Goal: Information Seeking & Learning: Learn about a topic

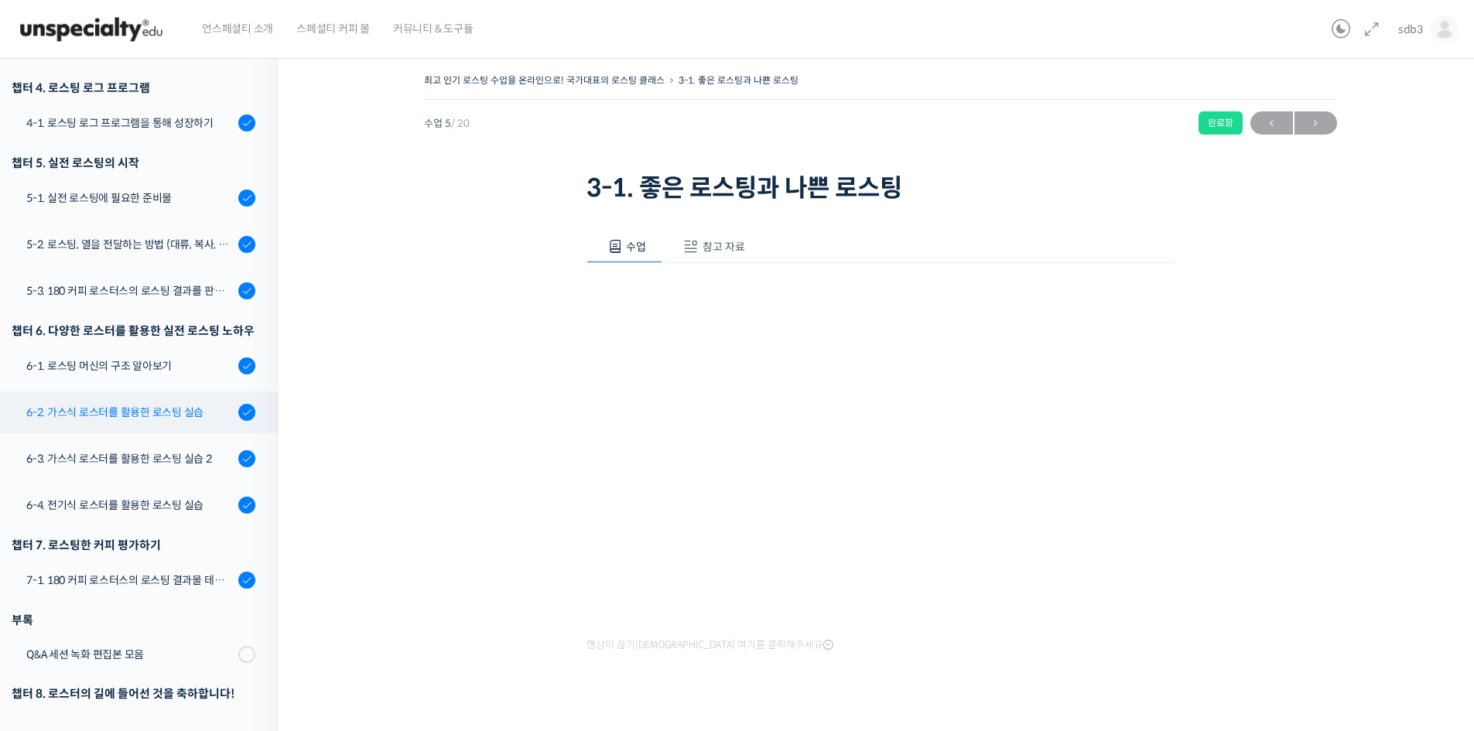
scroll to position [623, 0]
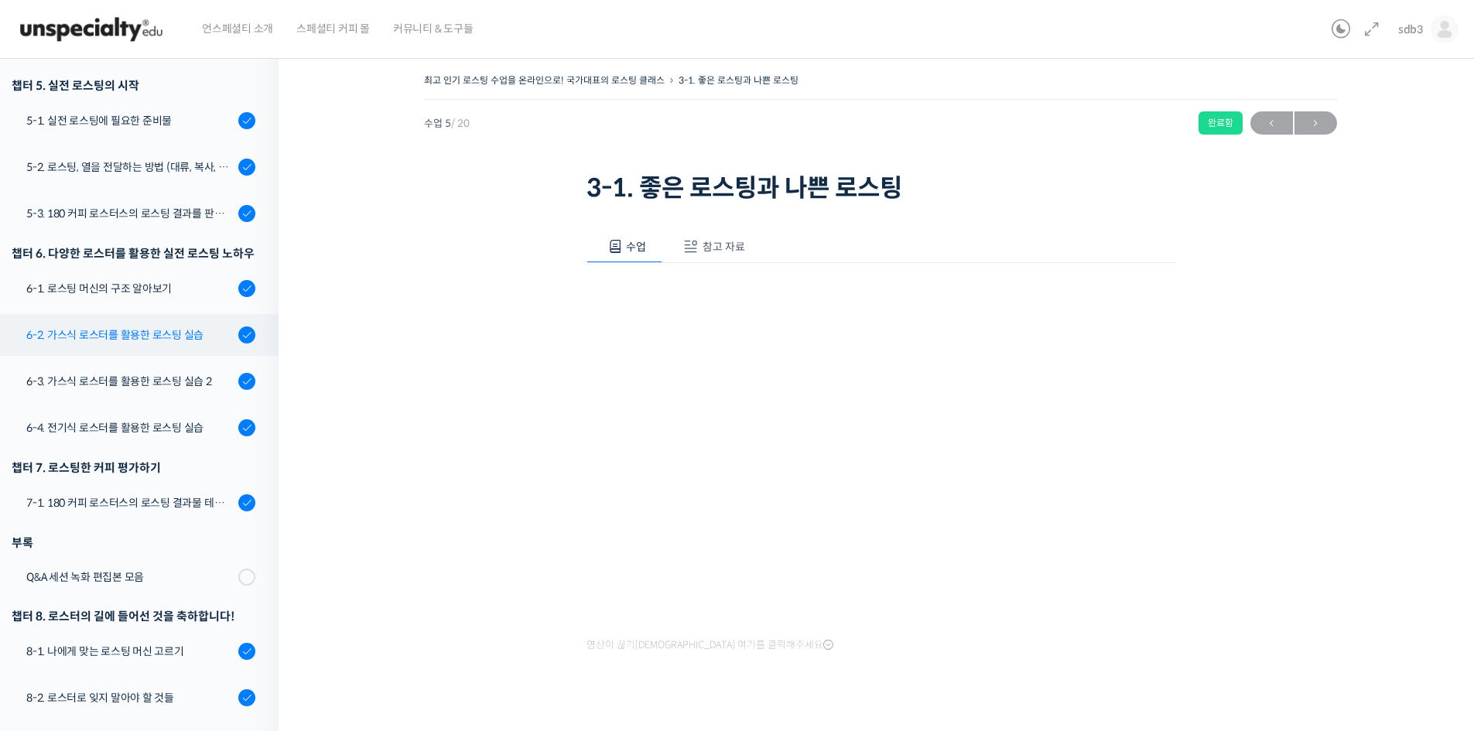
click at [137, 339] on div "6-2. 가스식 로스터를 활용한 로스팅 실습" at bounding box center [129, 334] width 207 height 17
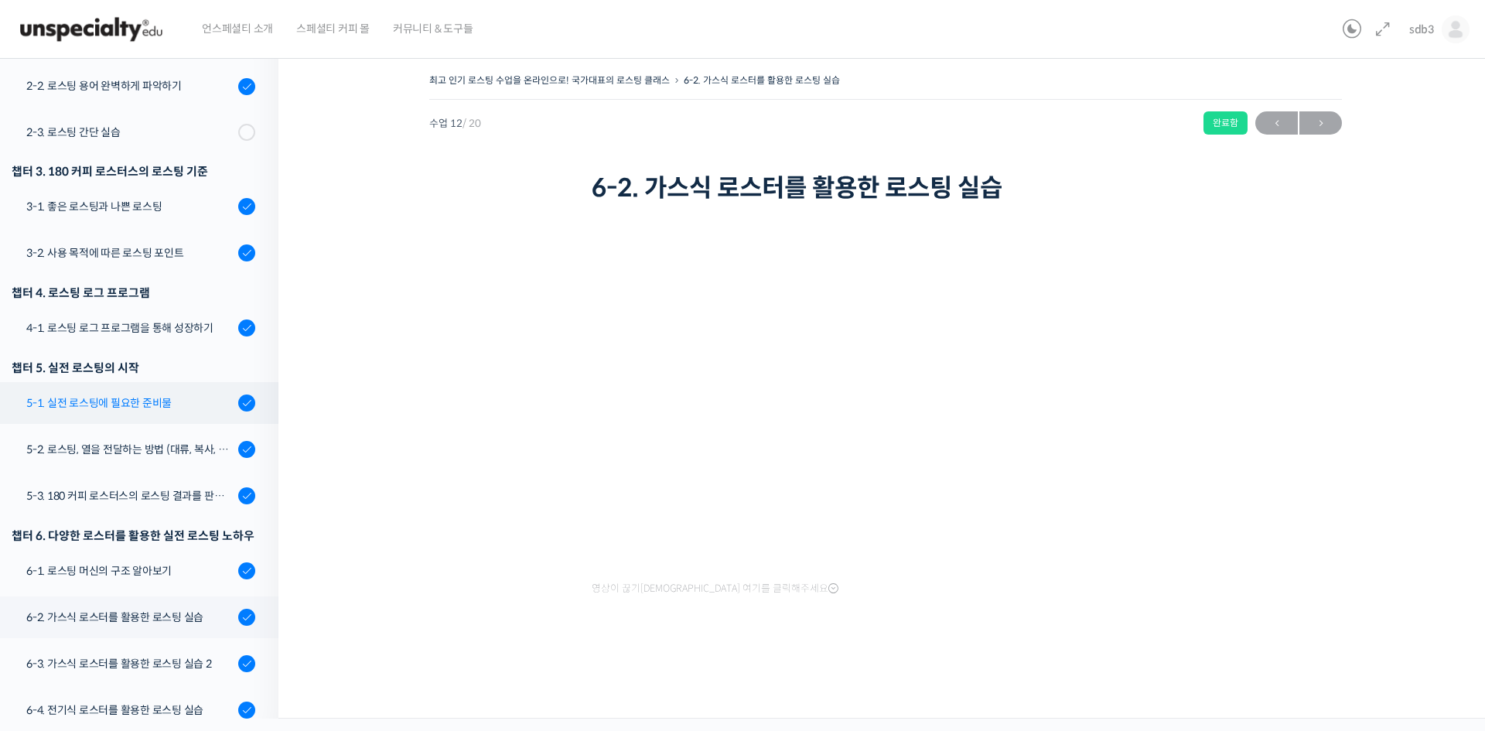
scroll to position [263, 0]
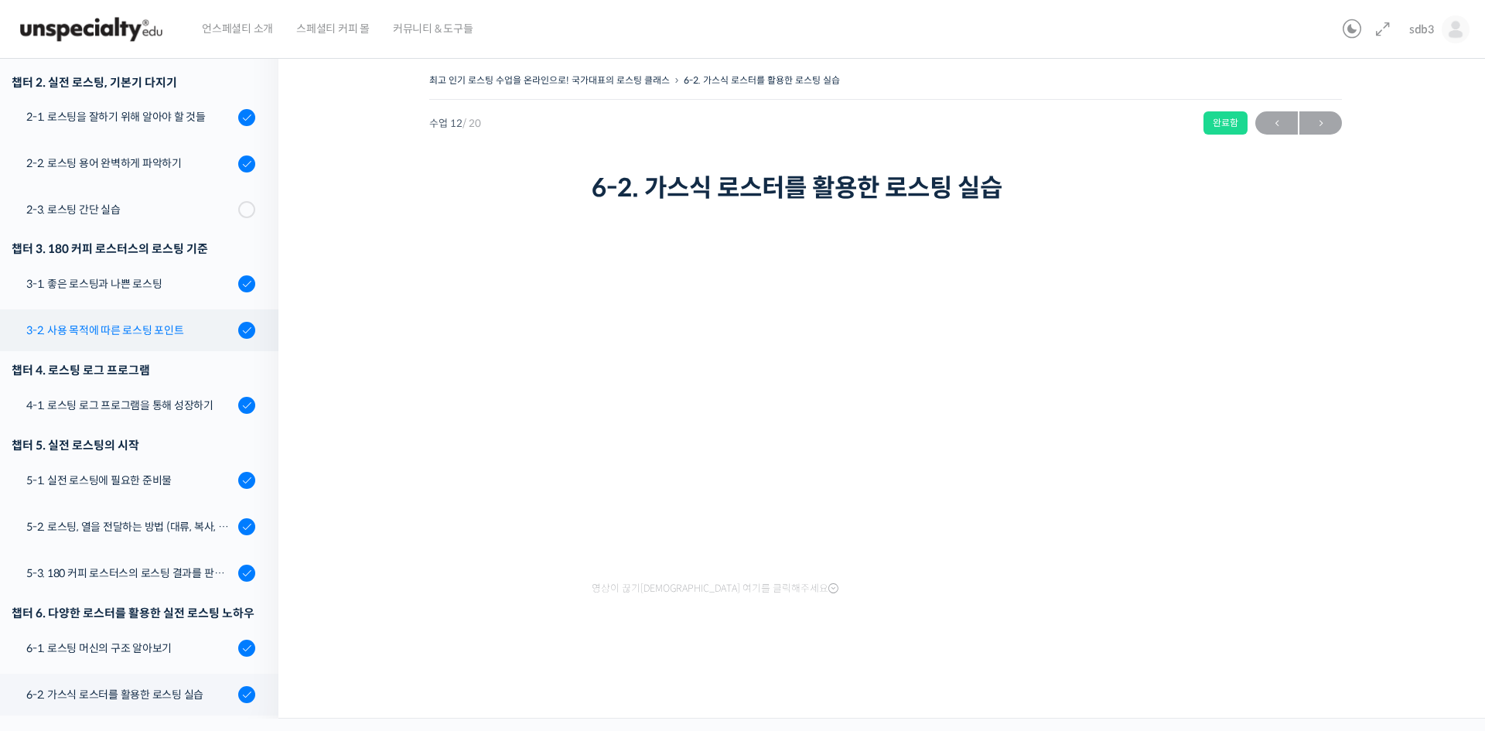
click at [161, 334] on div "3-2. 사용 목적에 따른 로스팅 포인트" at bounding box center [129, 330] width 207 height 17
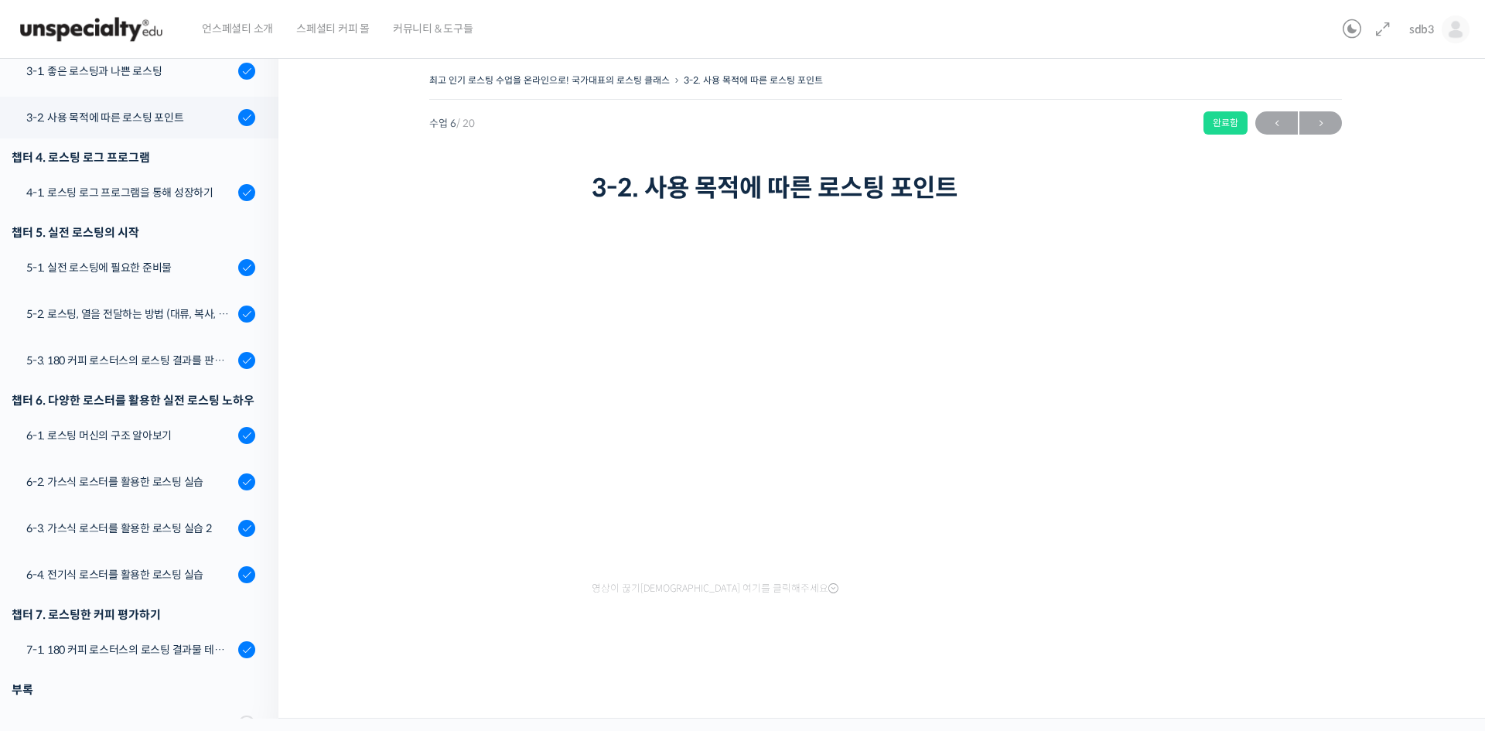
scroll to position [514, 0]
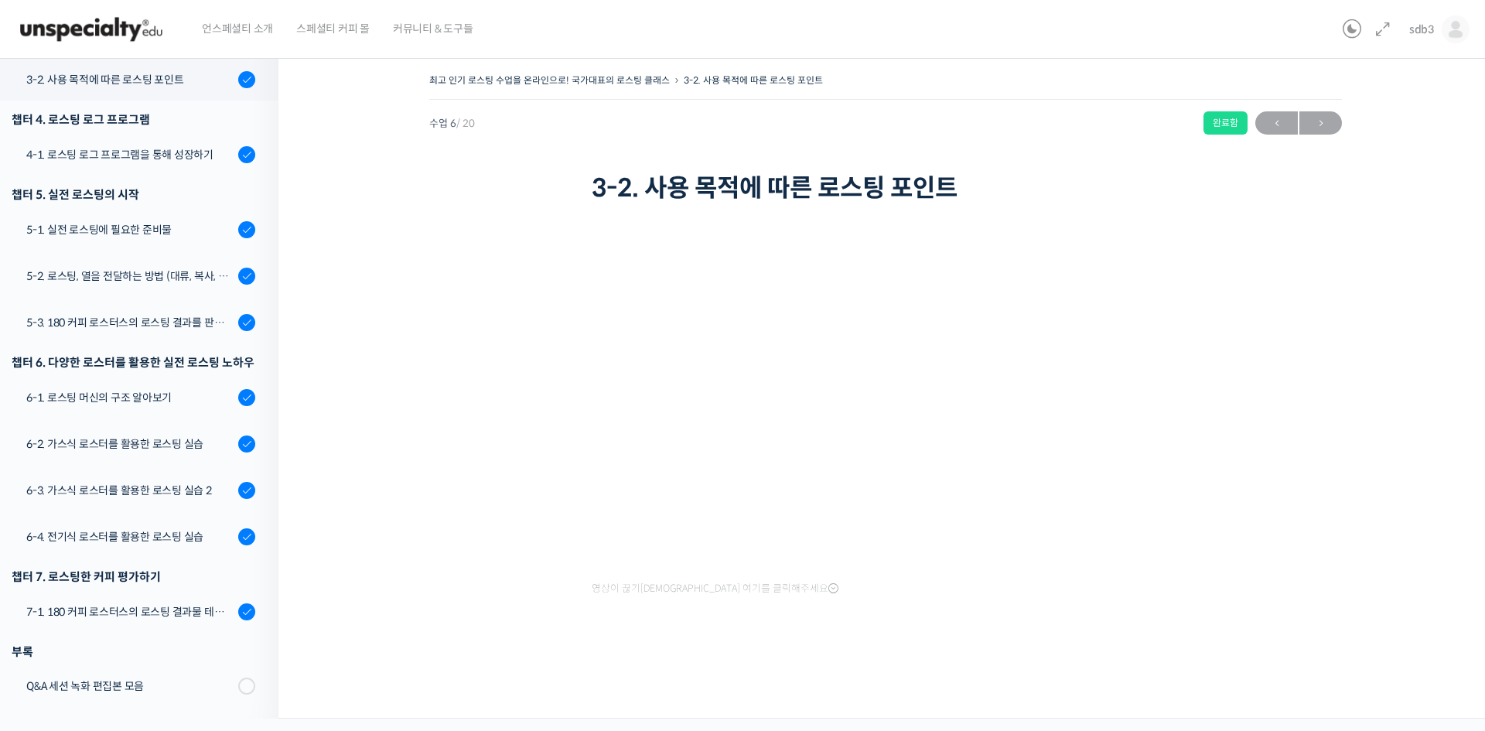
drag, startPoint x: 541, startPoint y: 546, endPoint x: 535, endPoint y: 540, distance: 8.8
click at [539, 545] on div "최고 인기 로스팅 수업을 온라인으로! 국가대표의 로스팅 클래스 3-2. 사용 목적에 따른 로스팅 포인트 완료함 수업 6 / 20 완료함 ← 이…" at bounding box center [886, 370] width 1060 height 601
drag, startPoint x: 430, startPoint y: 264, endPoint x: 378, endPoint y: 118, distance: 155.4
click at [422, 237] on div "최고 인기 로스팅 수업을 온라인으로! 국가대표의 로스팅 클래스 3-2. 사용 목적에 따른 로스팅 포인트 완료함 수업 6 / 20 완료함 ← 이…" at bounding box center [886, 370] width 1060 height 601
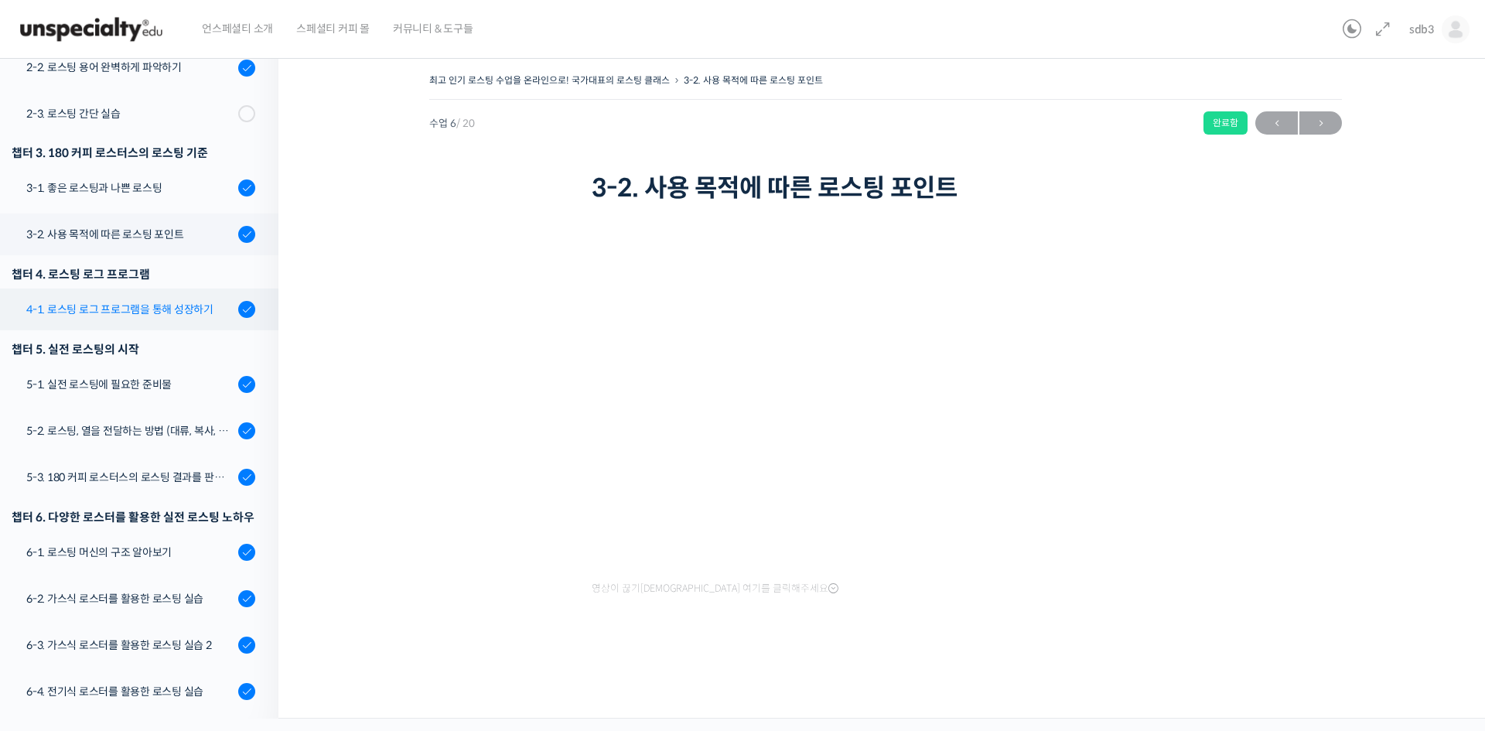
click at [176, 323] on link "4-1. 로스팅 로그 프로그램을 통해 성장하기" at bounding box center [135, 310] width 286 height 42
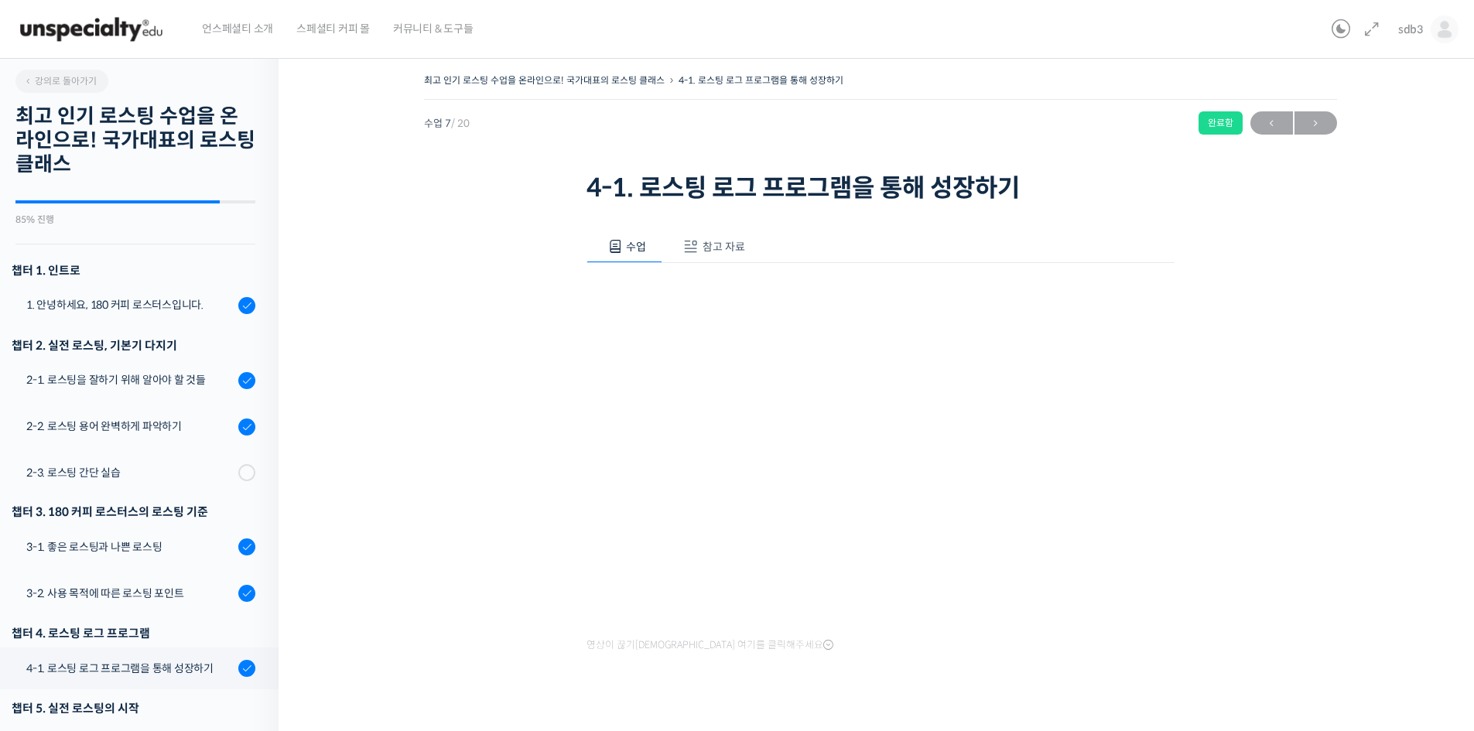
scroll to position [560, 0]
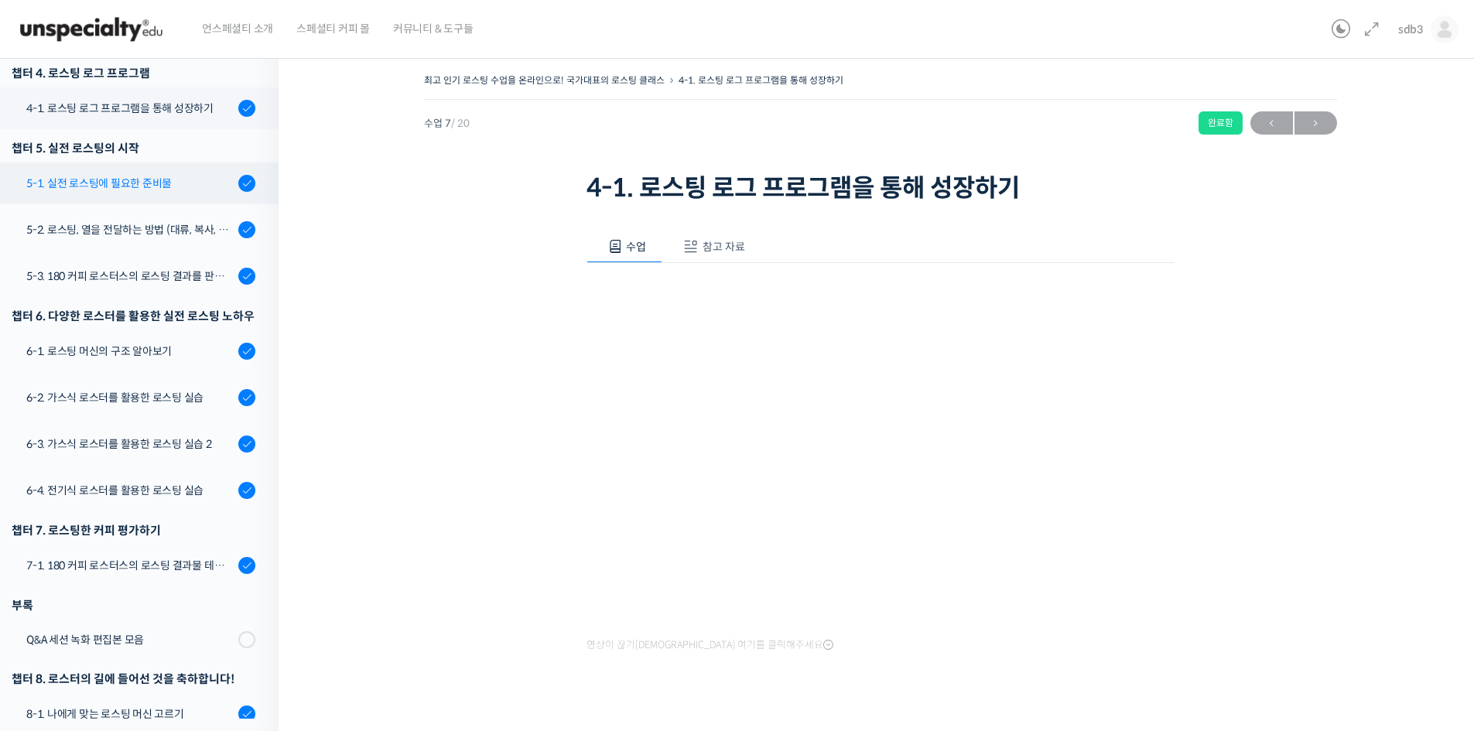
click at [158, 185] on div "5-1. 실전 로스팅에 필요한 준비물" at bounding box center [129, 183] width 207 height 17
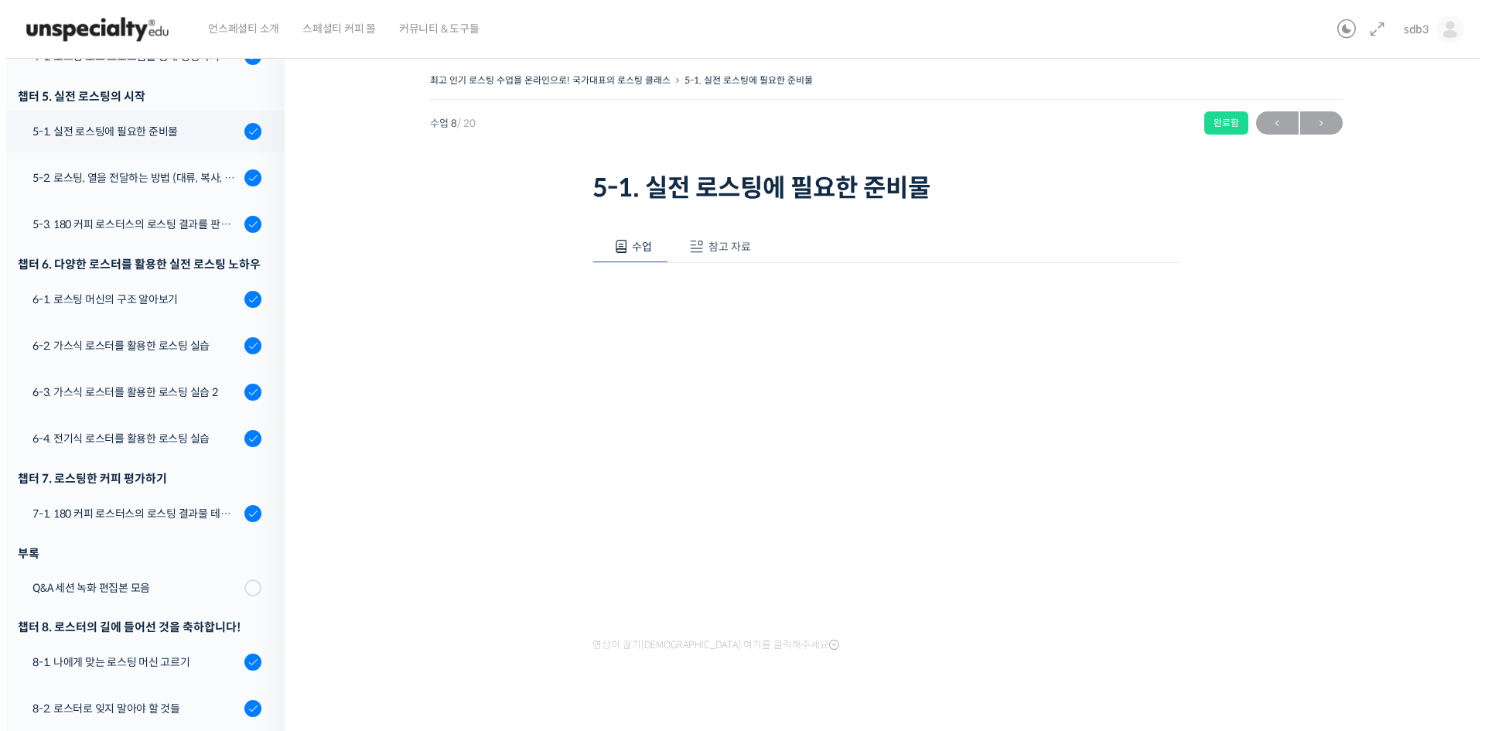
scroll to position [635, 0]
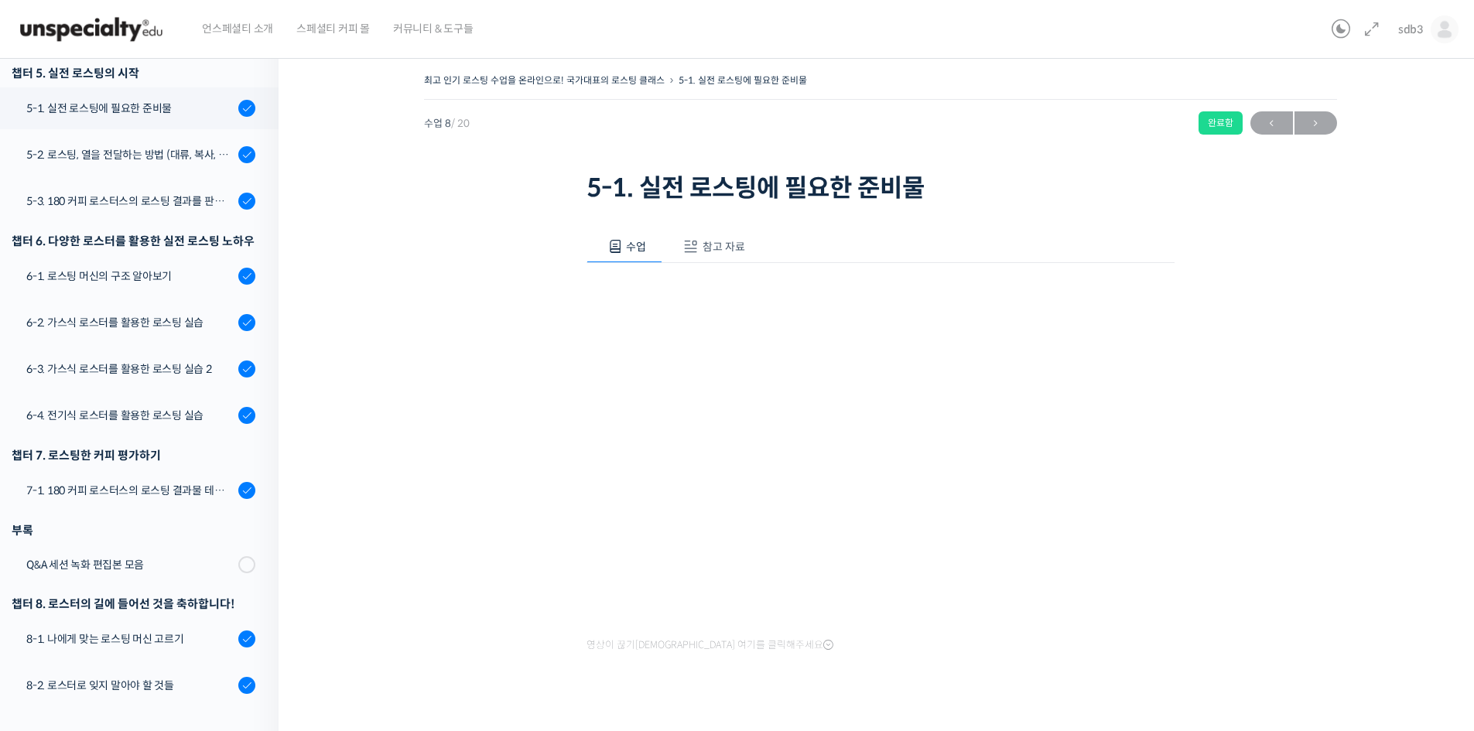
click at [723, 248] on span "참고 자료" at bounding box center [723, 247] width 43 height 14
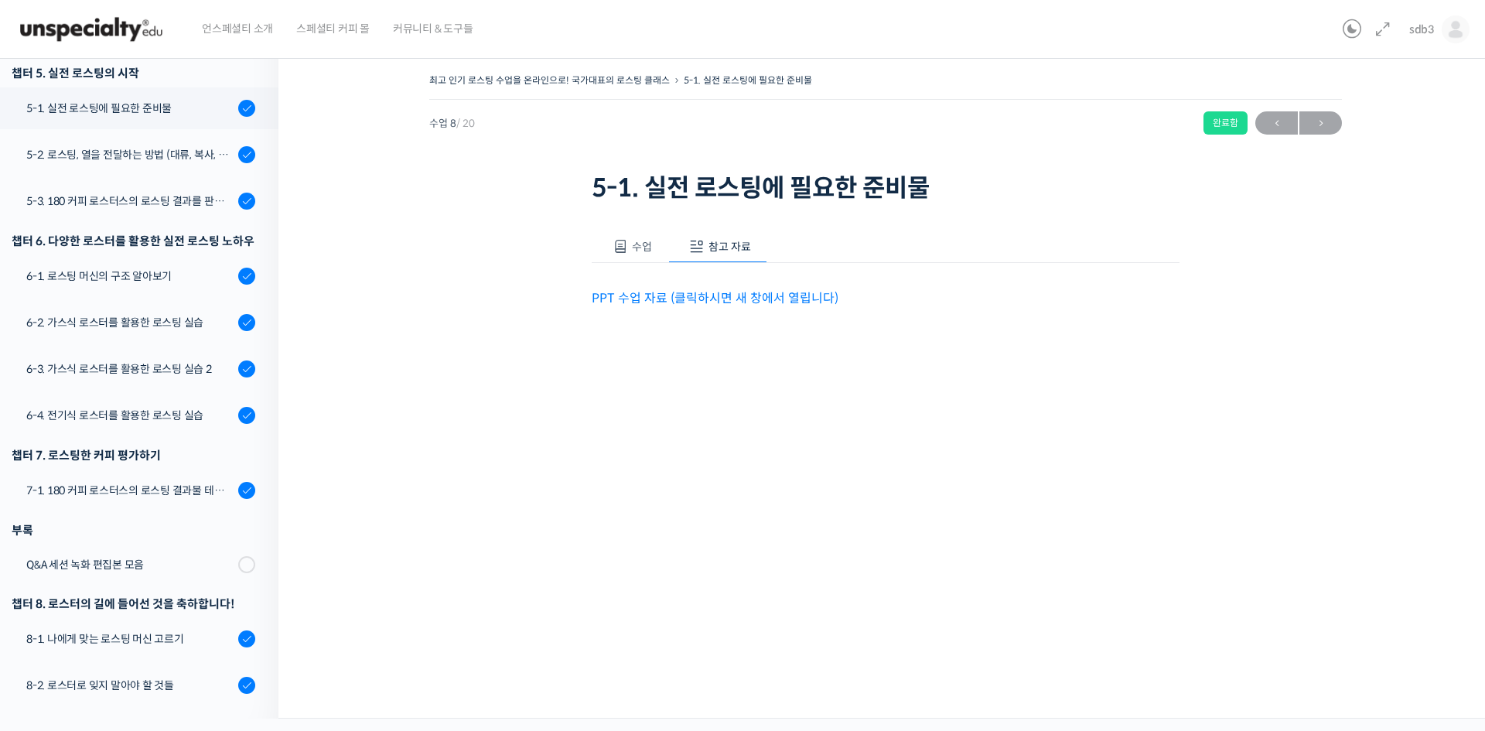
click at [627, 247] on span at bounding box center [620, 246] width 15 height 15
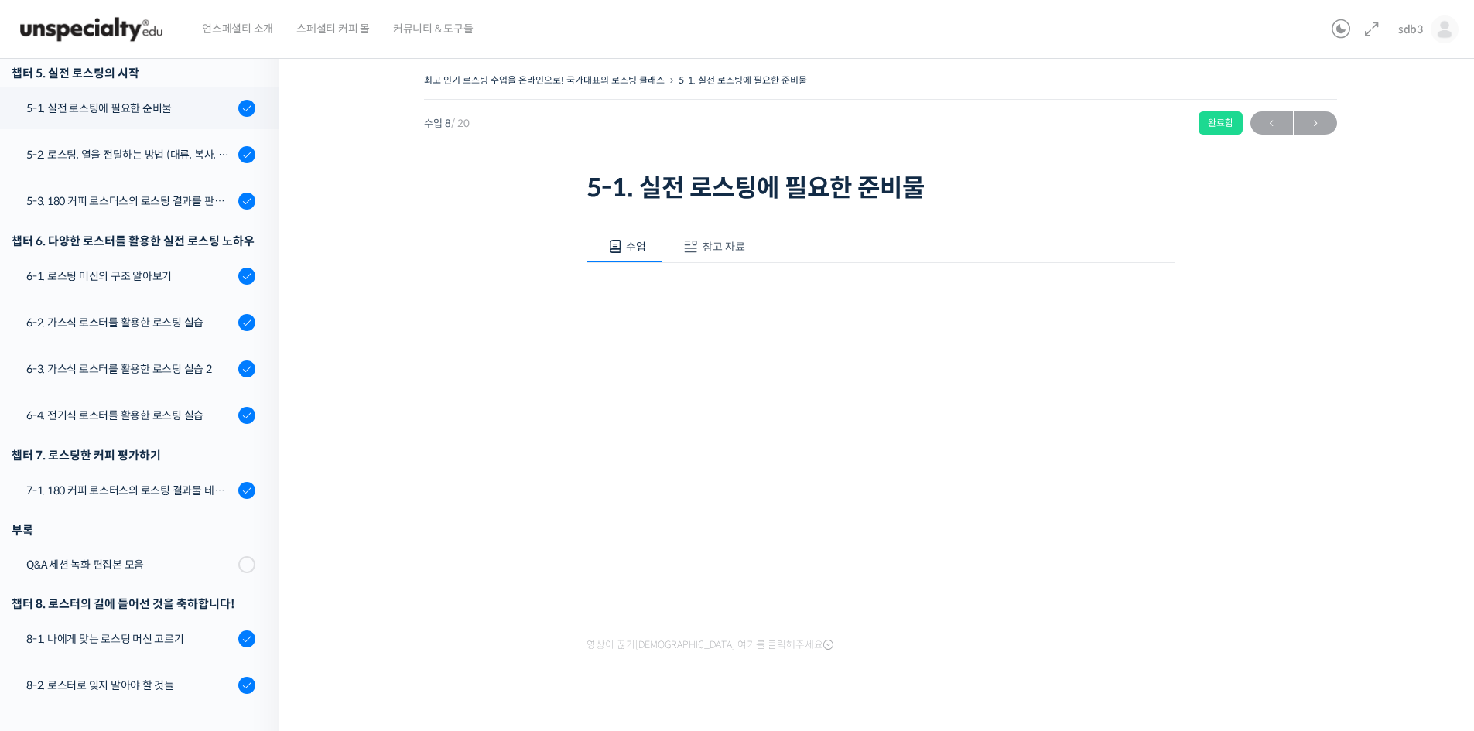
click at [711, 251] on span "참고 자료" at bounding box center [723, 247] width 43 height 14
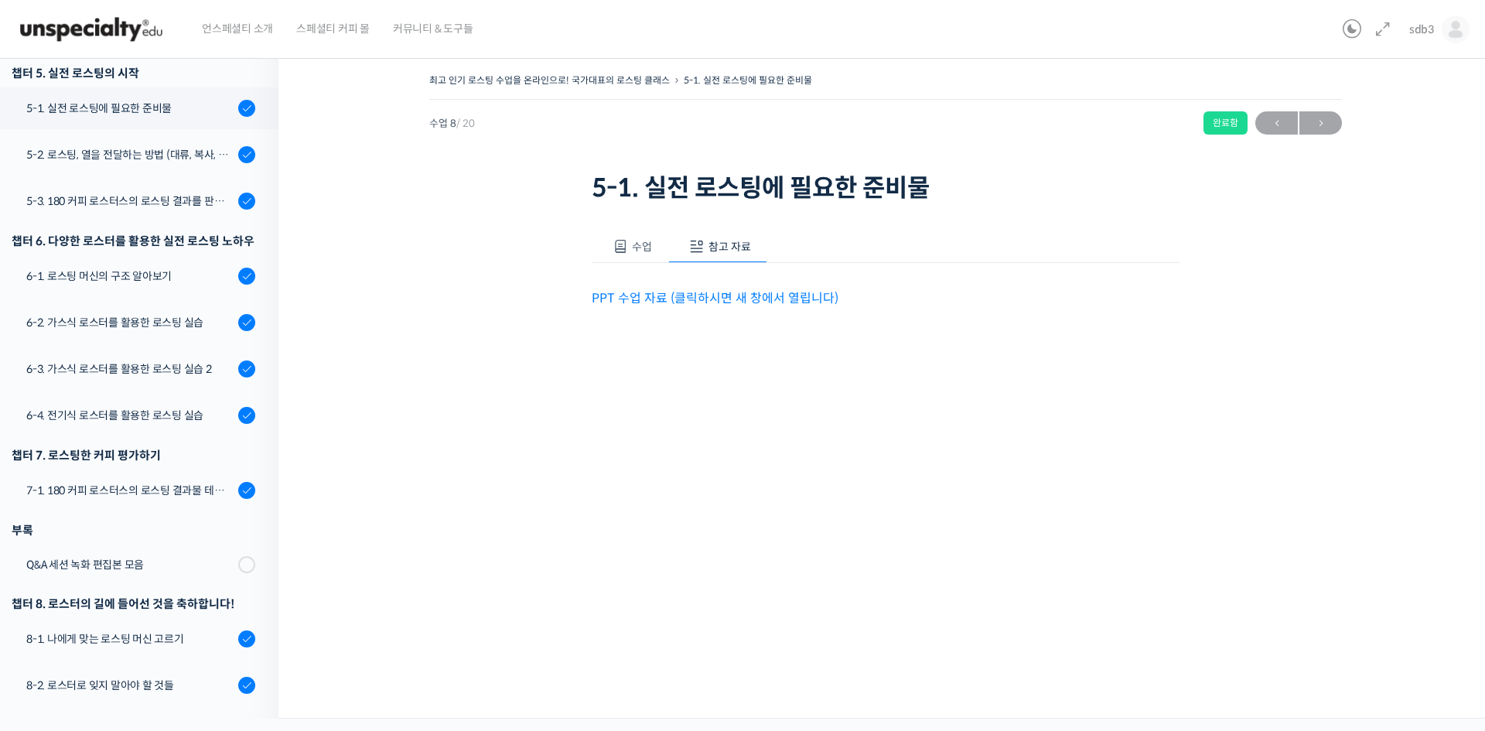
click at [685, 305] on link "PPT 수업 자료 (클릭하시면 새 창에서 열립니다)" at bounding box center [715, 298] width 247 height 16
